Goal: Check status: Check status

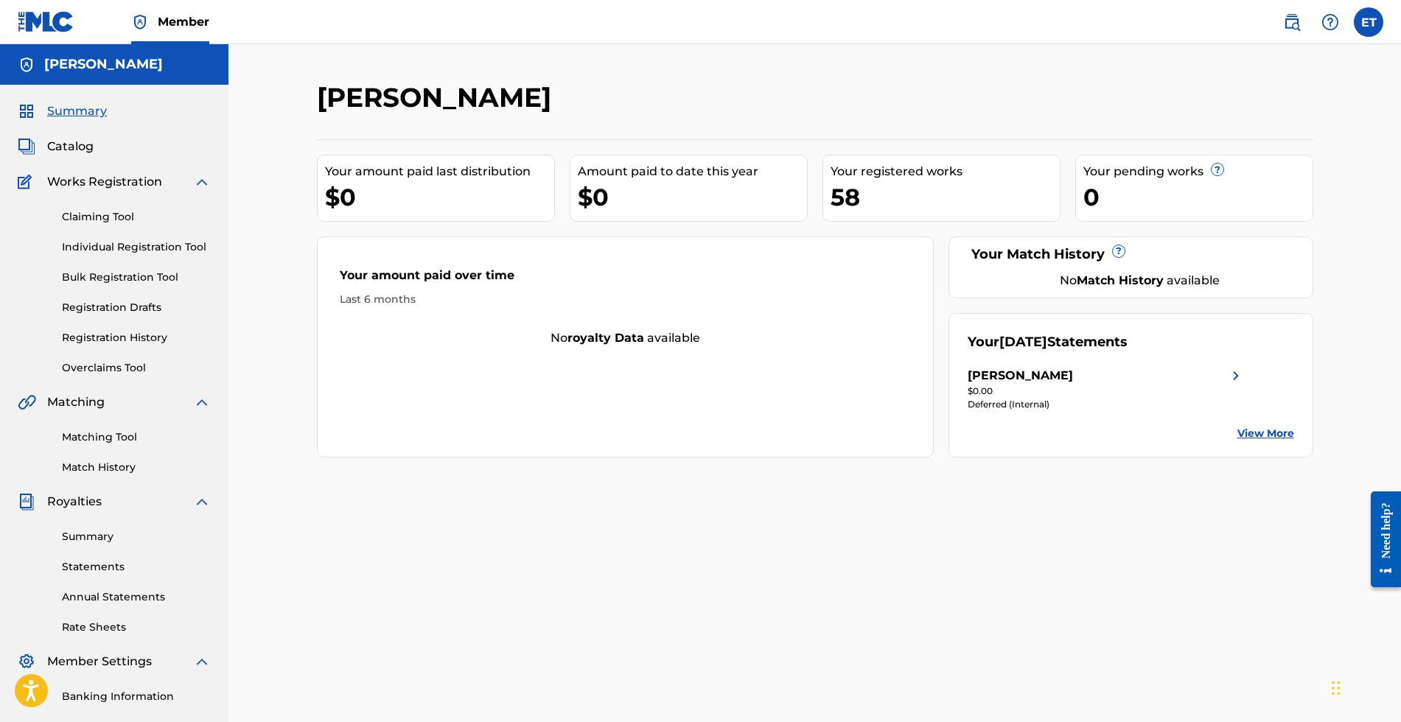
click at [582, 337] on strong "royalty data" at bounding box center [605, 338] width 77 height 14
click at [1263, 434] on link "View More" at bounding box center [1265, 433] width 57 height 15
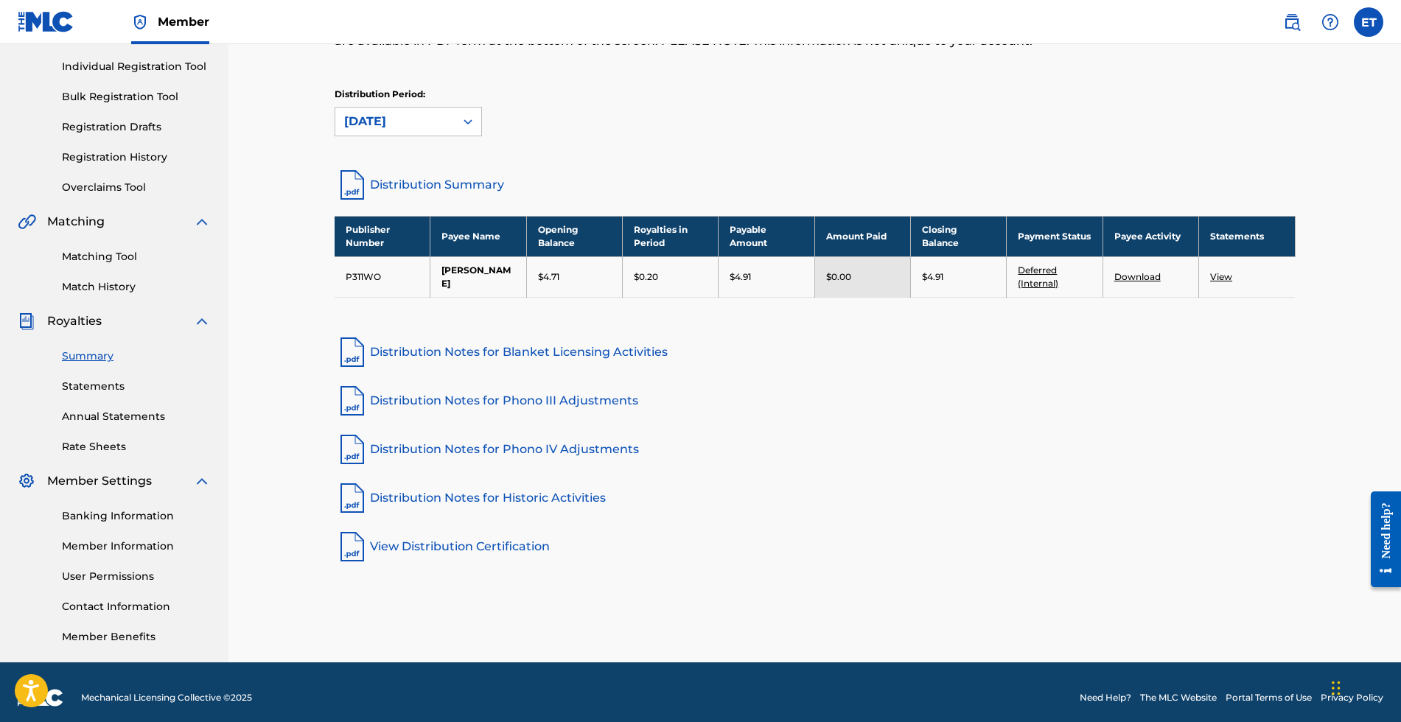
scroll to position [190, 0]
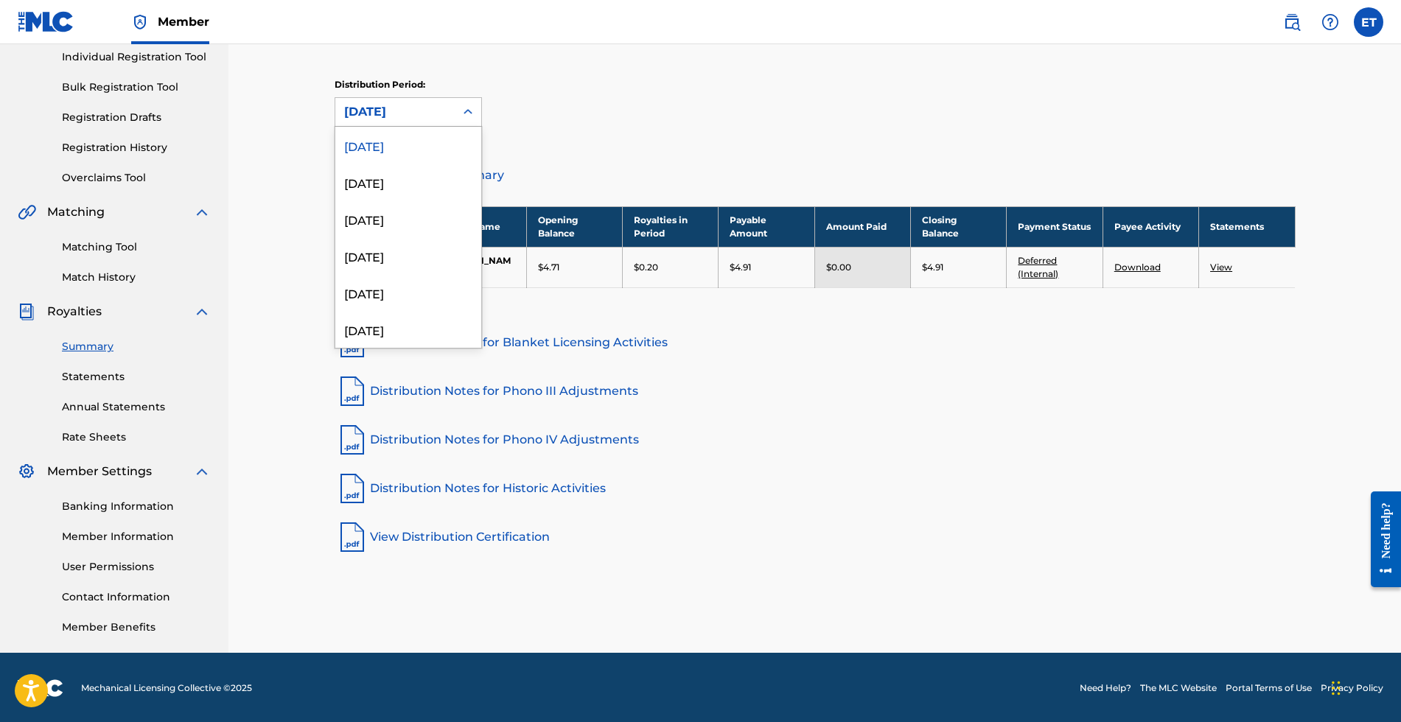
click at [456, 111] on div at bounding box center [468, 112] width 27 height 27
click at [404, 178] on div "[DATE]" at bounding box center [408, 182] width 146 height 37
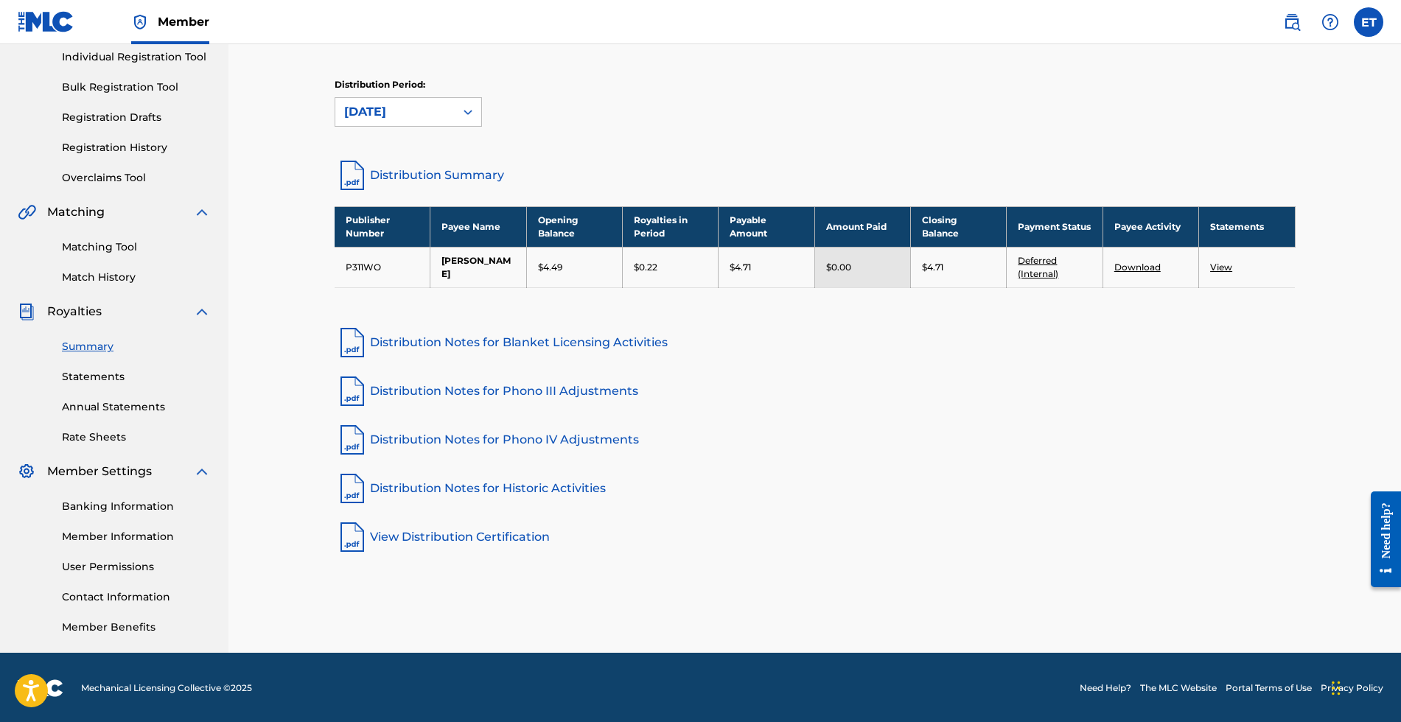
click at [434, 116] on div "[DATE]" at bounding box center [395, 112] width 102 height 18
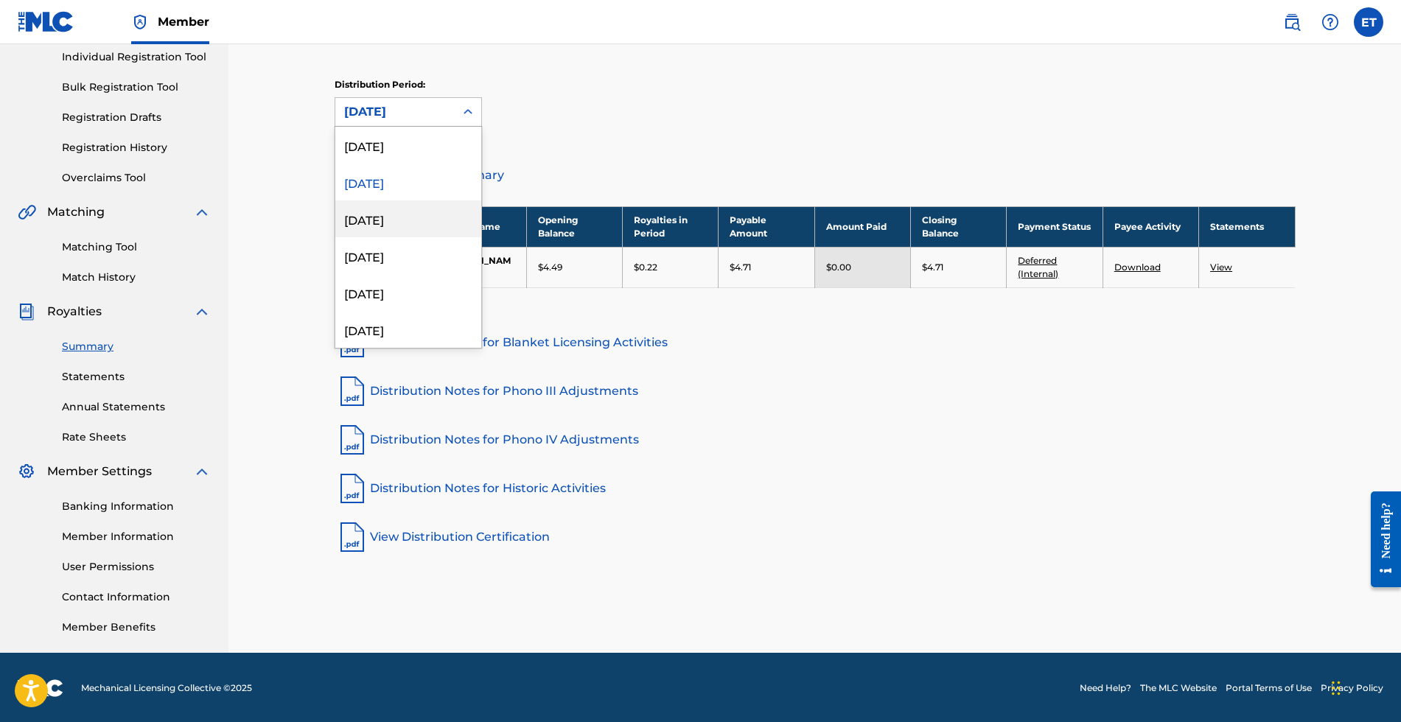
click at [390, 215] on div "[DATE]" at bounding box center [408, 218] width 146 height 37
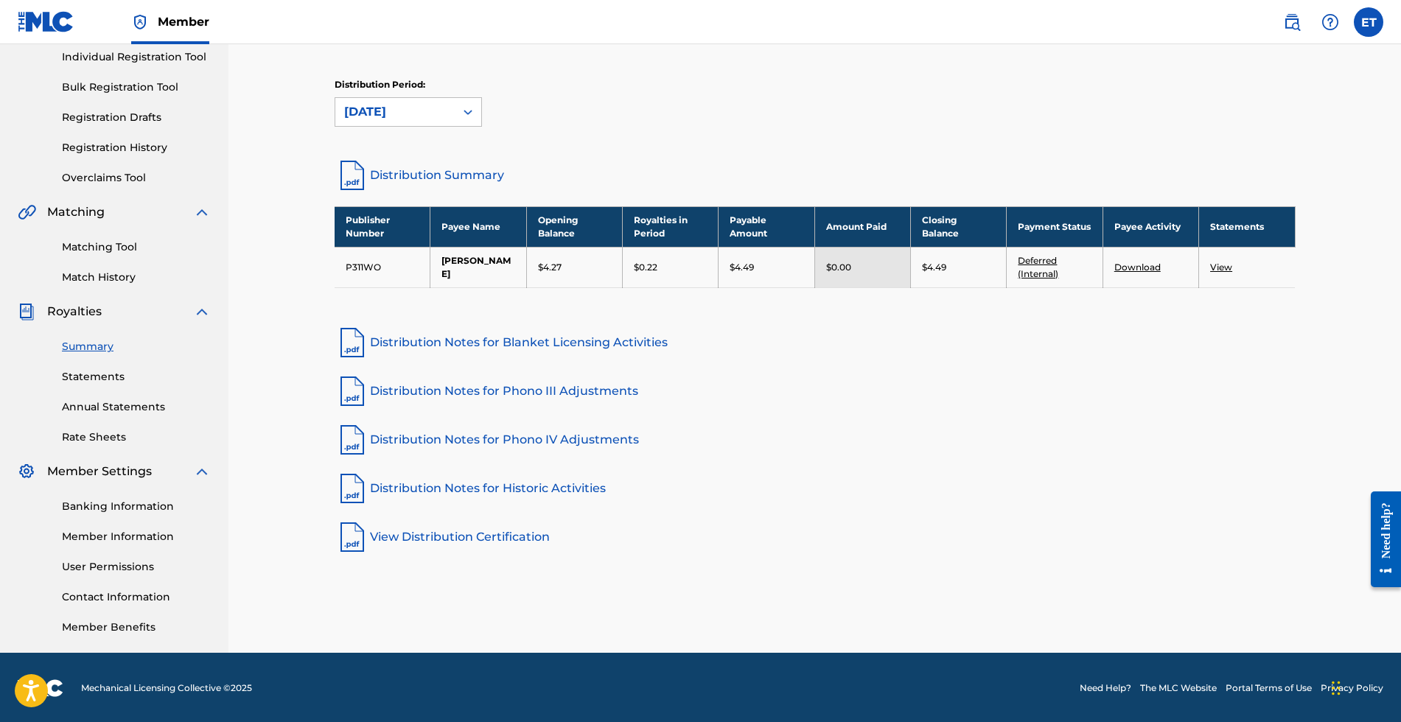
click at [461, 115] on icon at bounding box center [468, 112] width 15 height 15
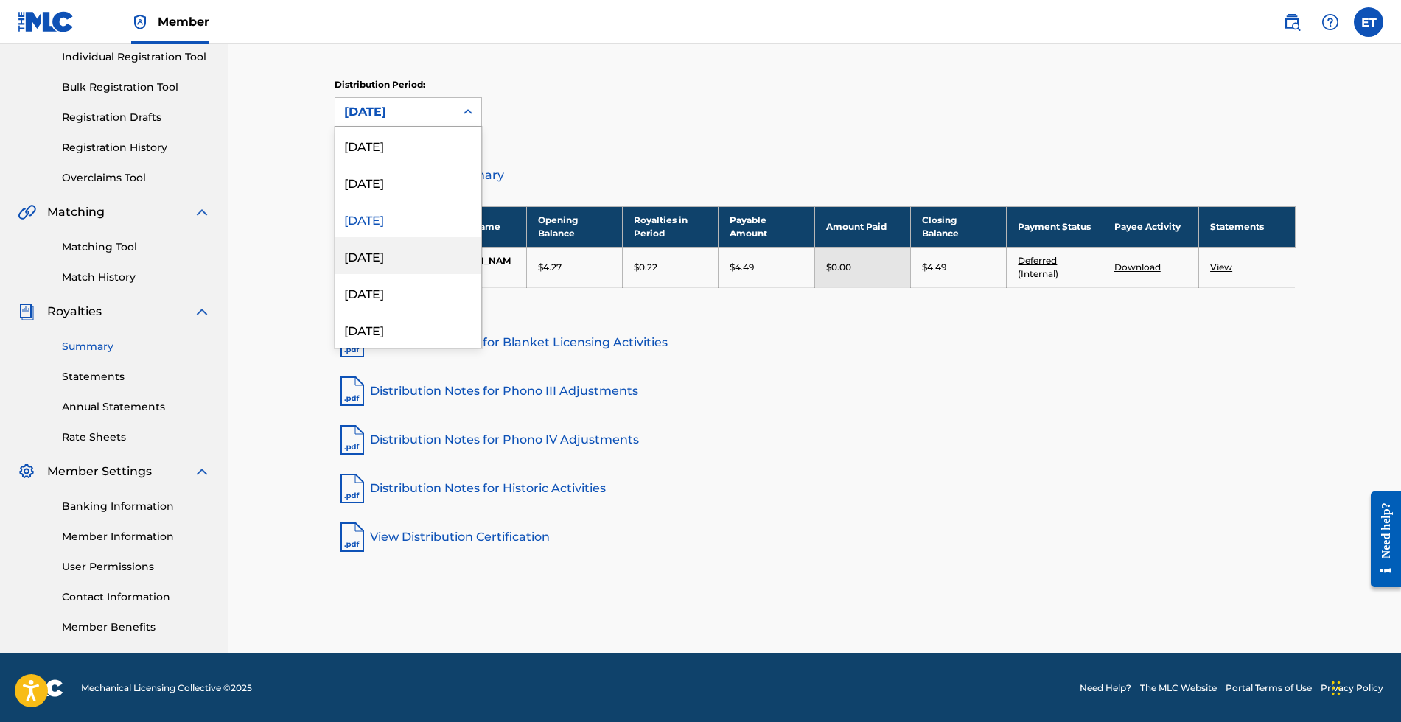
click at [381, 260] on div "[DATE]" at bounding box center [408, 255] width 146 height 37
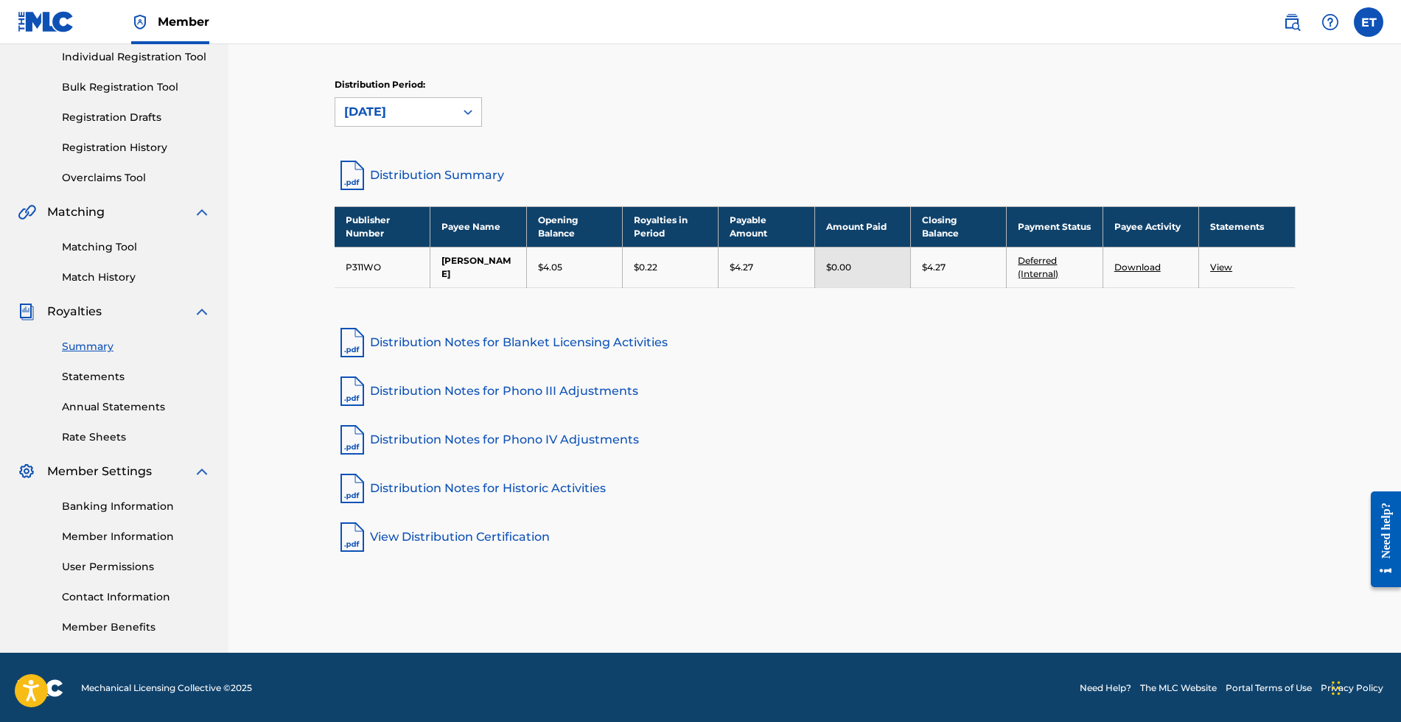
click at [463, 117] on icon at bounding box center [468, 112] width 15 height 15
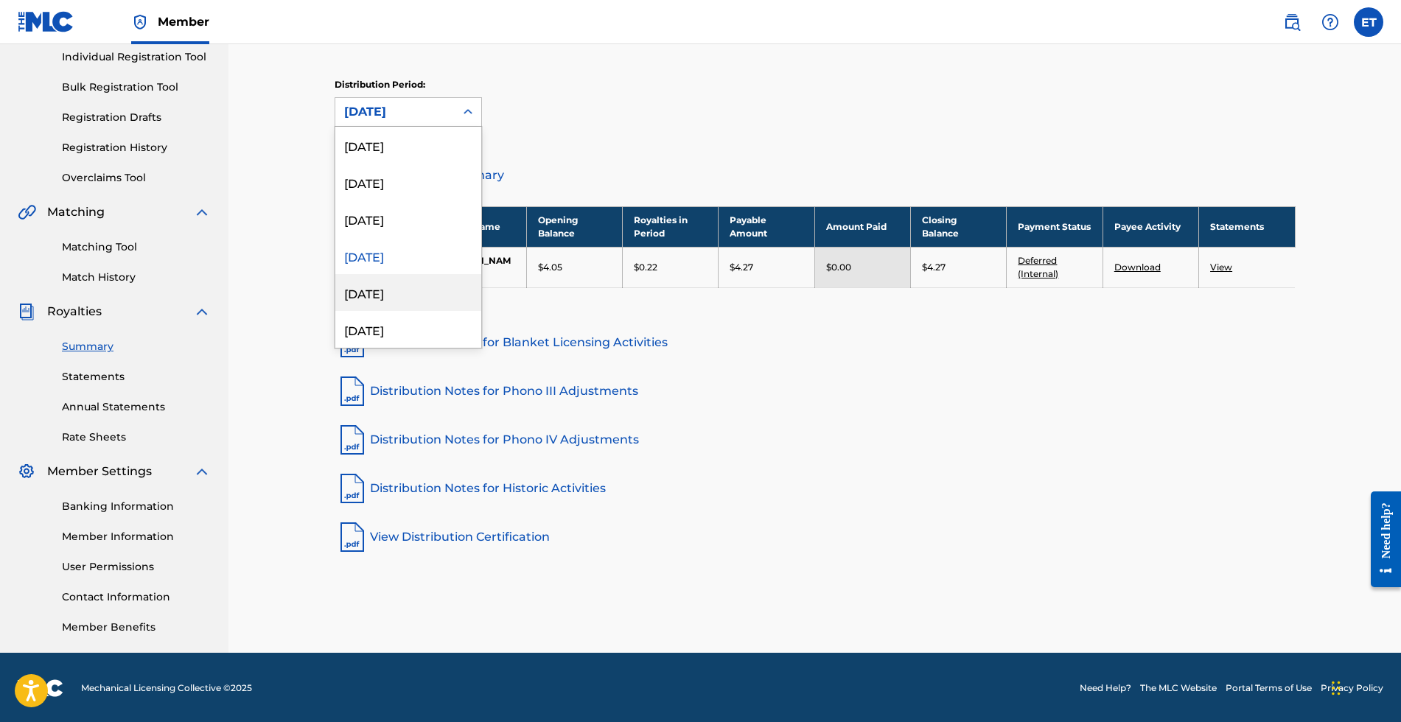
click at [388, 291] on div "[DATE]" at bounding box center [408, 292] width 146 height 37
click at [447, 111] on div "[DATE]" at bounding box center [394, 112] width 119 height 28
click at [449, 142] on div "[DATE]" at bounding box center [408, 145] width 146 height 37
